Goal: Check status: Check status

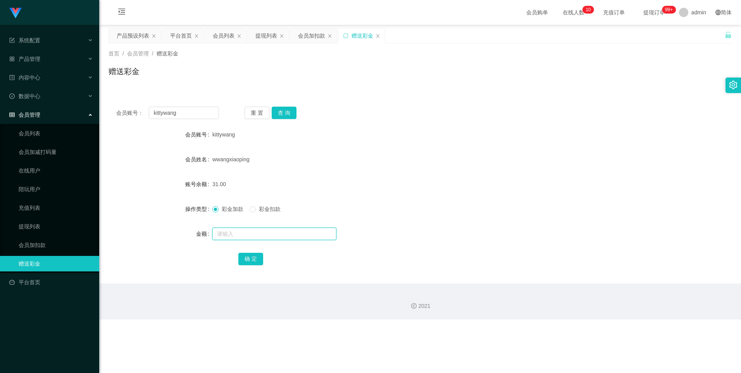
click at [226, 238] on input "text" at bounding box center [275, 234] width 124 height 12
type input "8"
click at [253, 255] on button "确 定" at bounding box center [250, 259] width 25 height 12
click at [39, 229] on link "提现列表" at bounding box center [56, 227] width 74 height 16
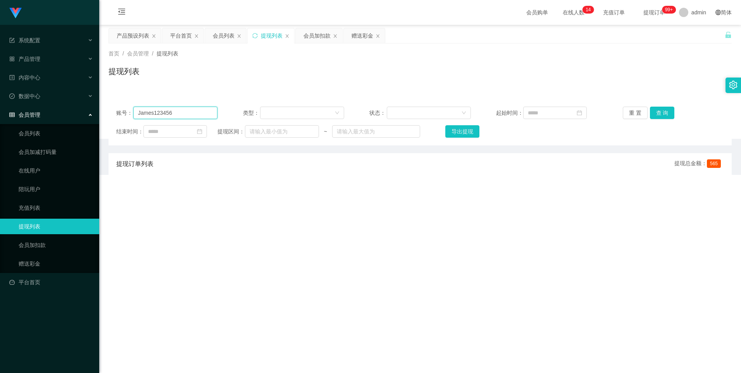
click at [180, 119] on input "James123456" at bounding box center [175, 113] width 84 height 12
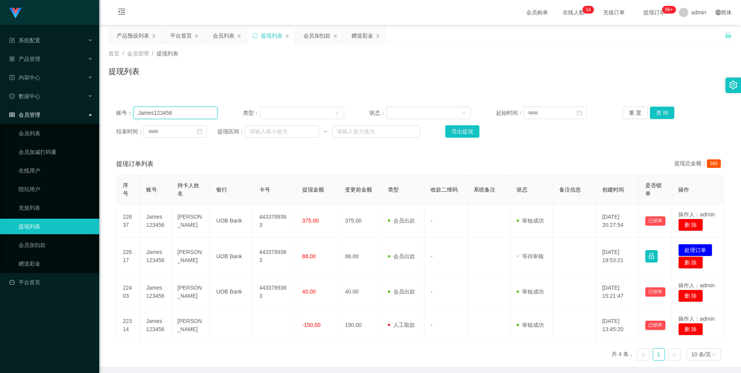
click at [181, 117] on input "James123456" at bounding box center [175, 113] width 84 height 12
paste input "kittywang"
type input "kittywang"
click at [655, 112] on button "查 询" at bounding box center [662, 113] width 25 height 12
